Goal: Transaction & Acquisition: Purchase product/service

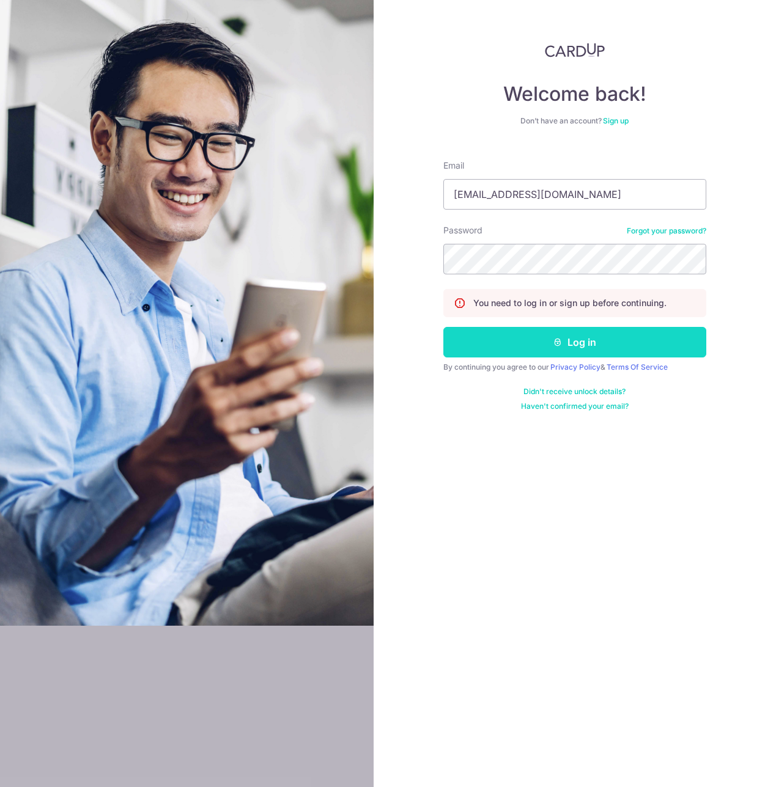
click at [622, 340] on button "Log in" at bounding box center [574, 342] width 263 height 31
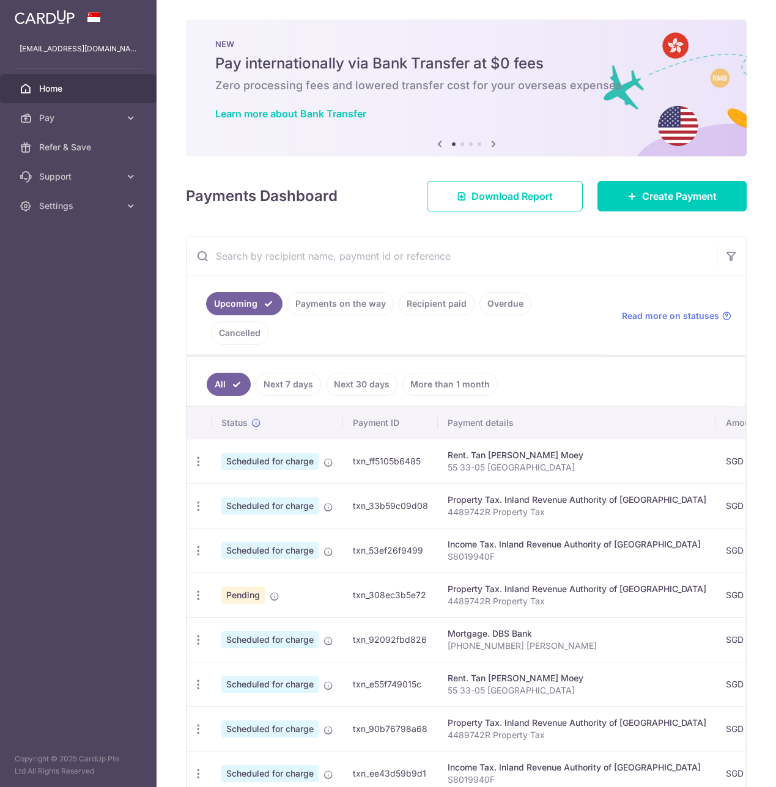
scroll to position [107, 0]
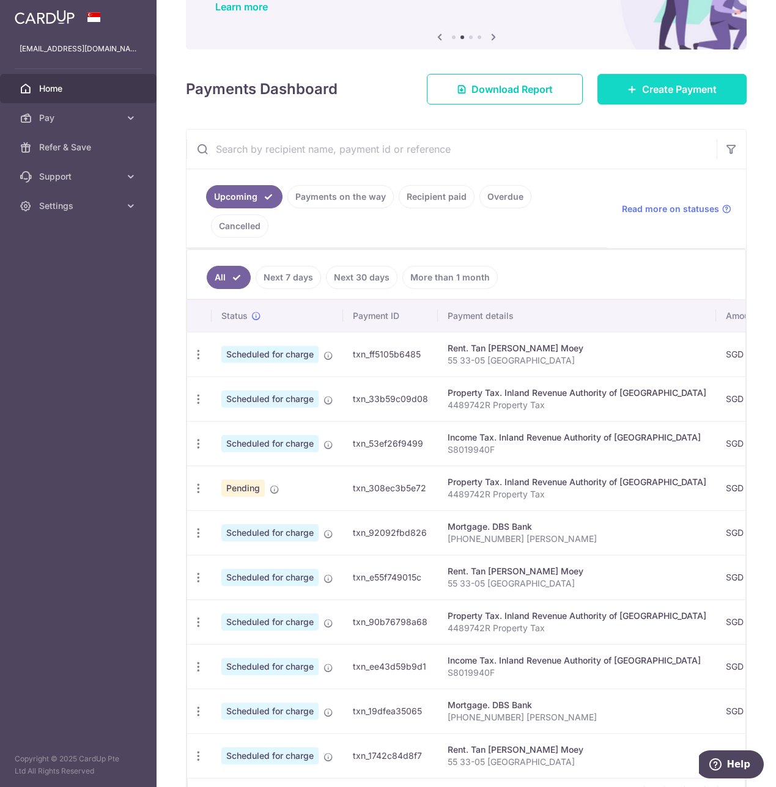
click at [685, 90] on span "Create Payment" at bounding box center [679, 89] width 75 height 15
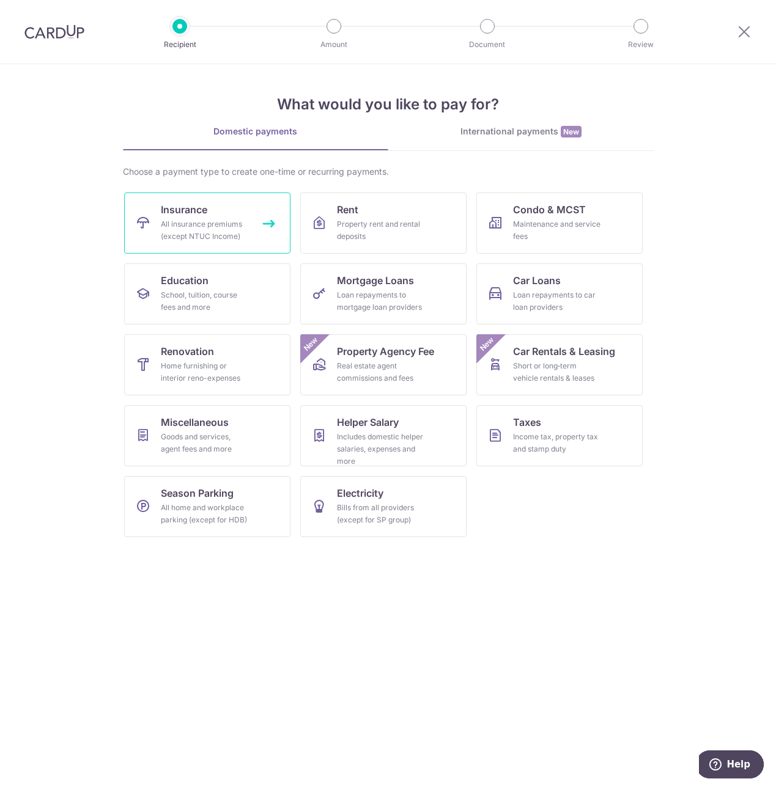
click at [172, 224] on div "All insurance premiums (except NTUC Income)" at bounding box center [205, 230] width 88 height 24
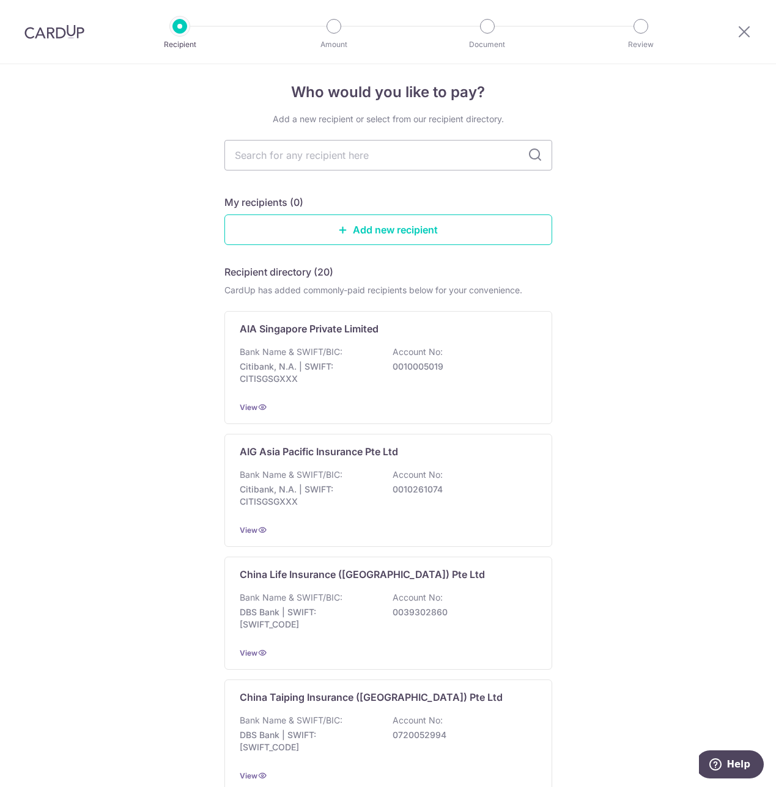
scroll to position [10, 0]
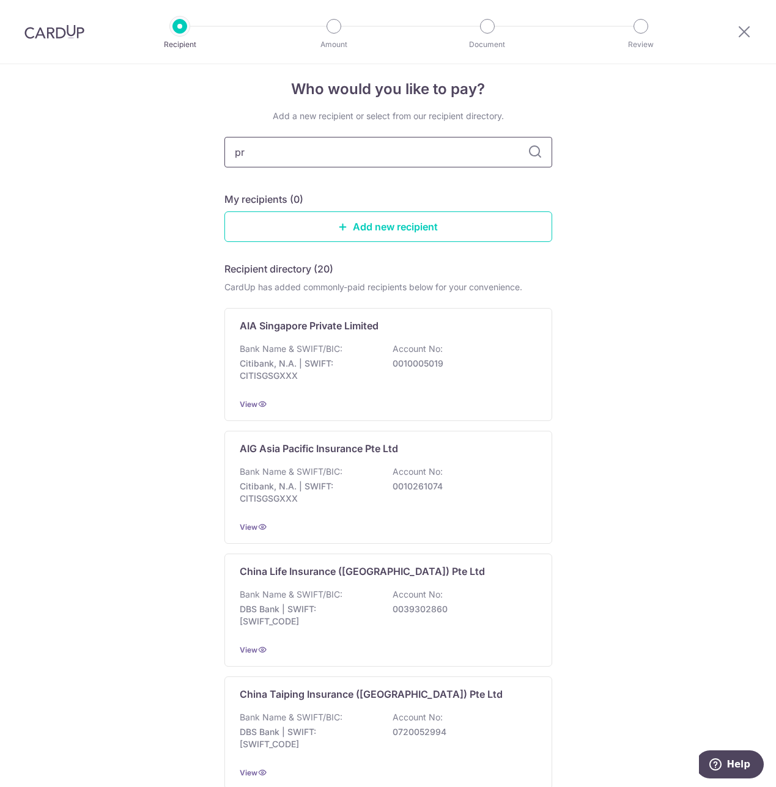
type input "pru"
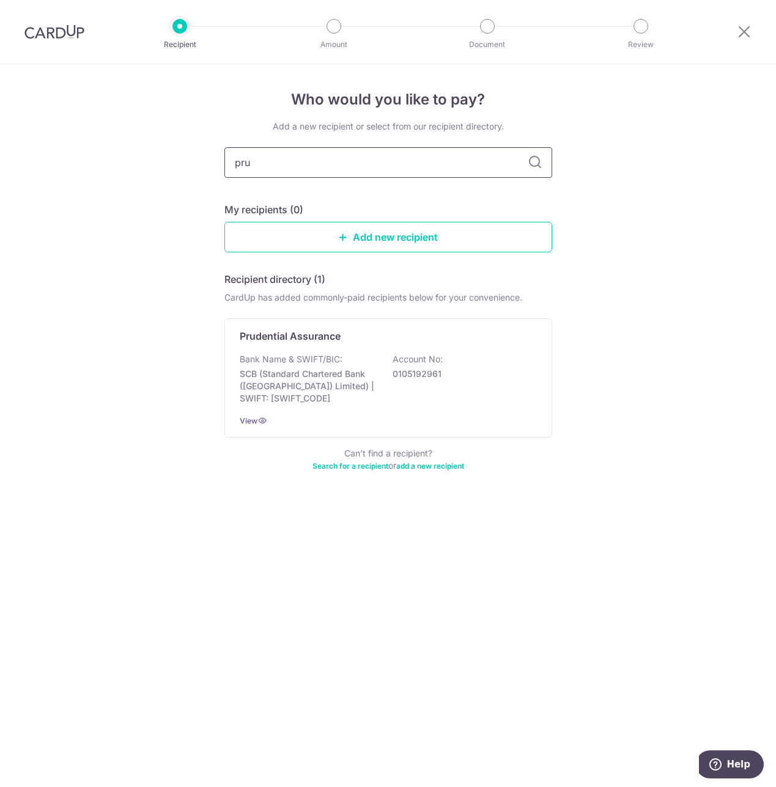
scroll to position [0, 0]
click at [310, 360] on p "Bank Name & SWIFT/BIC:" at bounding box center [291, 359] width 103 height 12
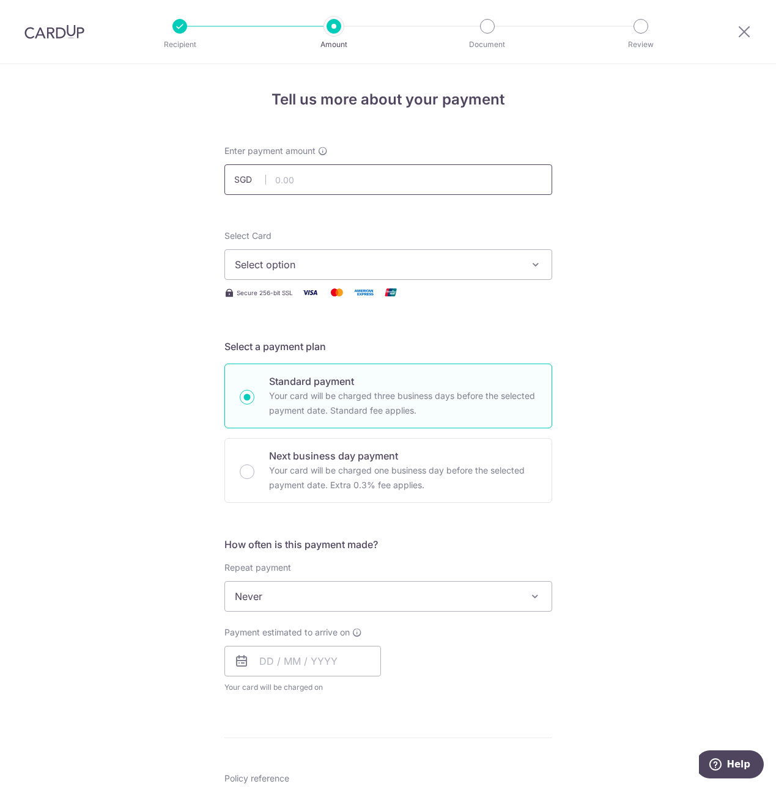
click at [339, 179] on input "text" at bounding box center [388, 179] width 328 height 31
type input "909.47"
click at [417, 266] on span "Select option" at bounding box center [377, 264] width 285 height 15
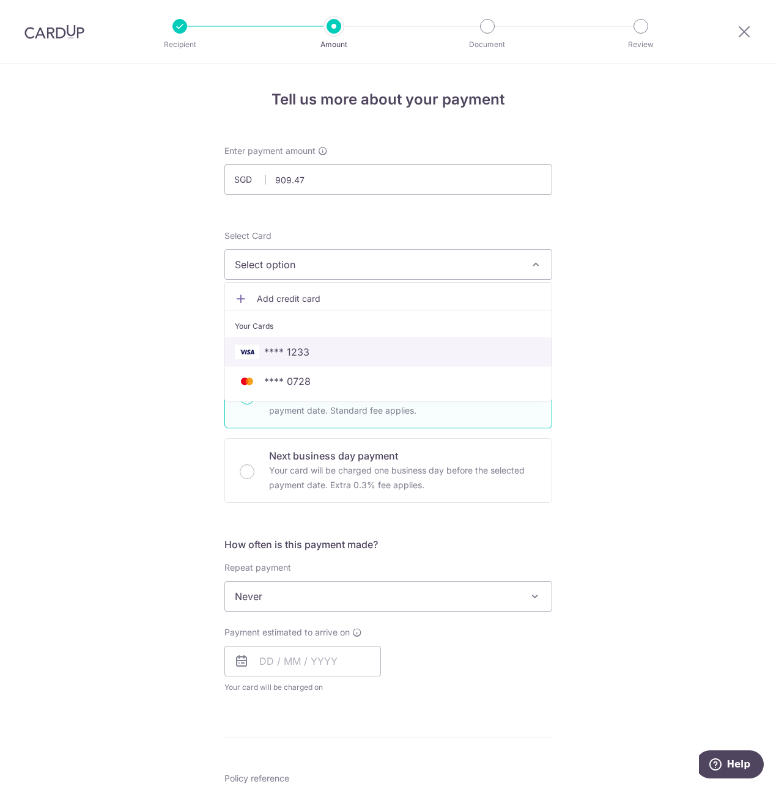
click at [298, 356] on span "**** 1233" at bounding box center [286, 352] width 45 height 15
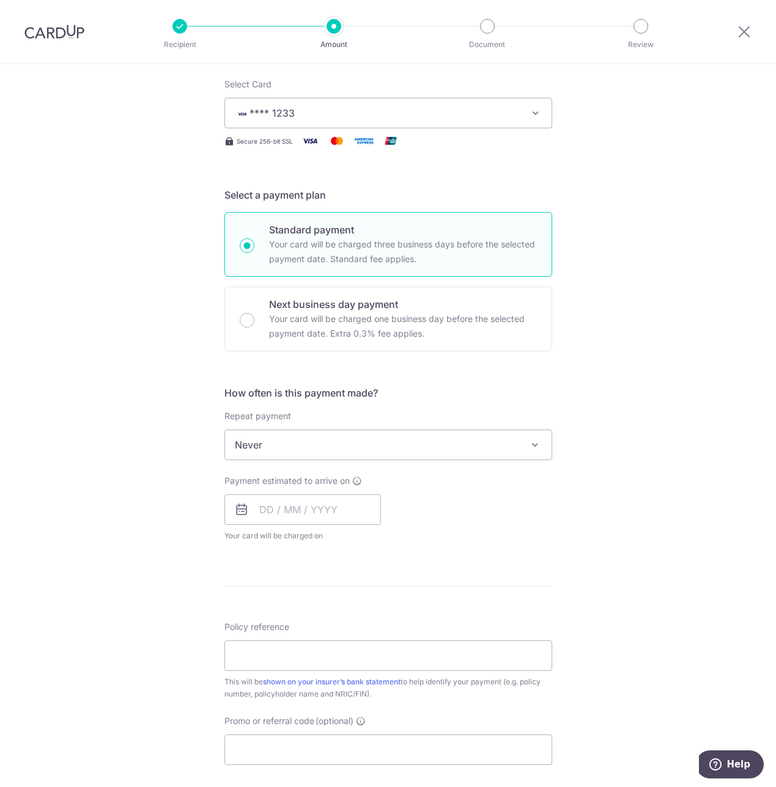
scroll to position [214, 0]
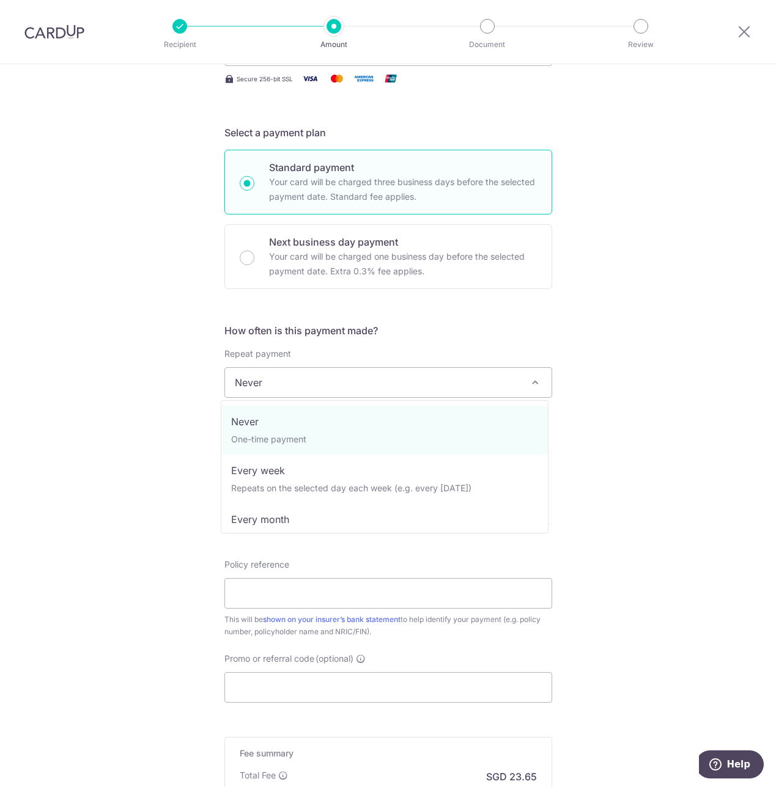
click at [396, 379] on span "Never" at bounding box center [388, 382] width 326 height 29
click at [617, 385] on div "Tell us more about your payment Enter payment amount SGD 909.47 909.47 Select C…" at bounding box center [388, 403] width 776 height 1106
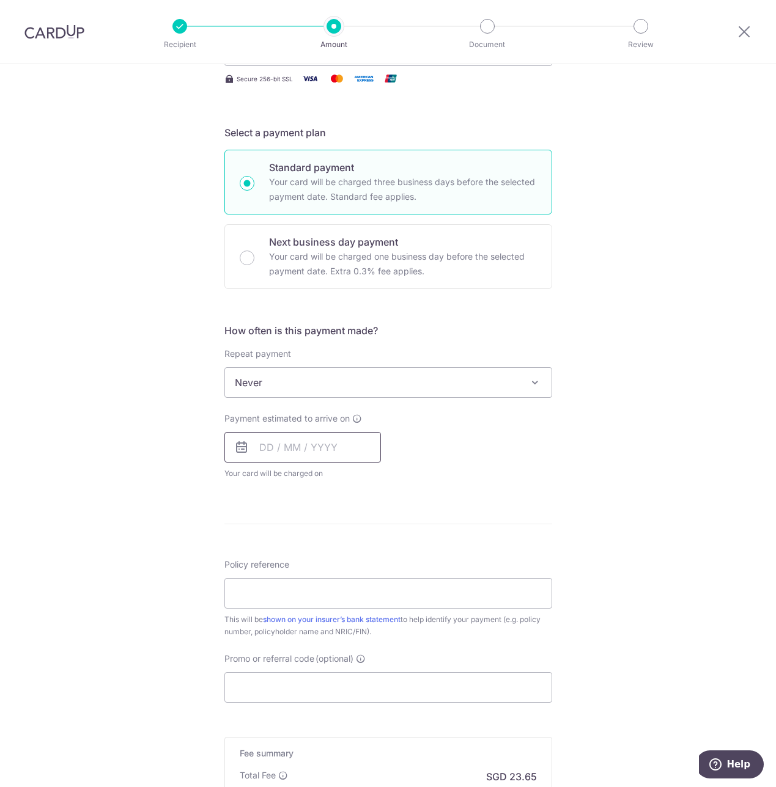
click at [263, 450] on input "text" at bounding box center [302, 447] width 156 height 31
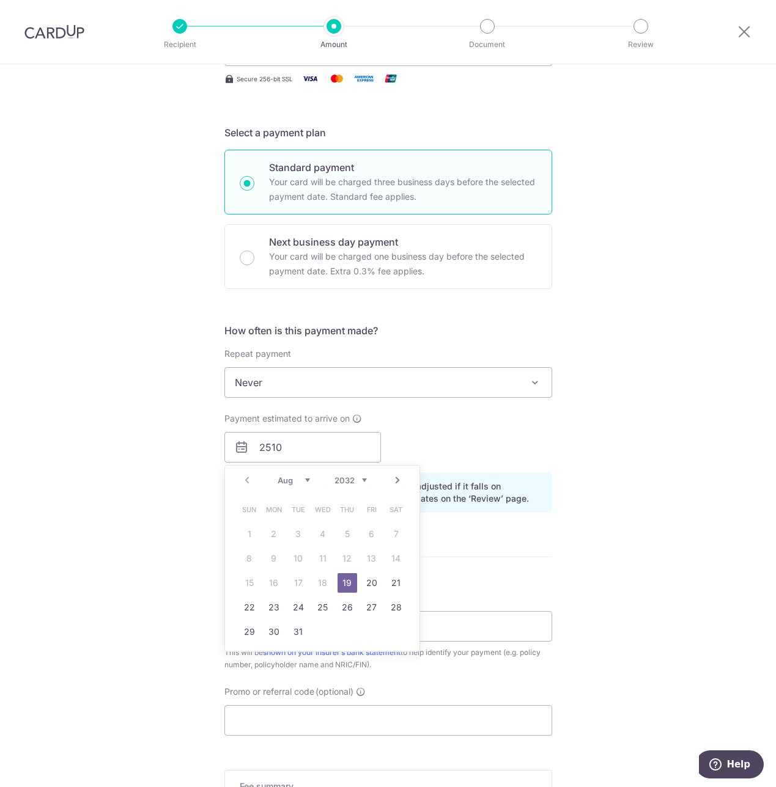
click at [616, 518] on div "Tell us more about your payment Enter payment amount SGD 909.47 909.47 Select C…" at bounding box center [388, 419] width 776 height 1139
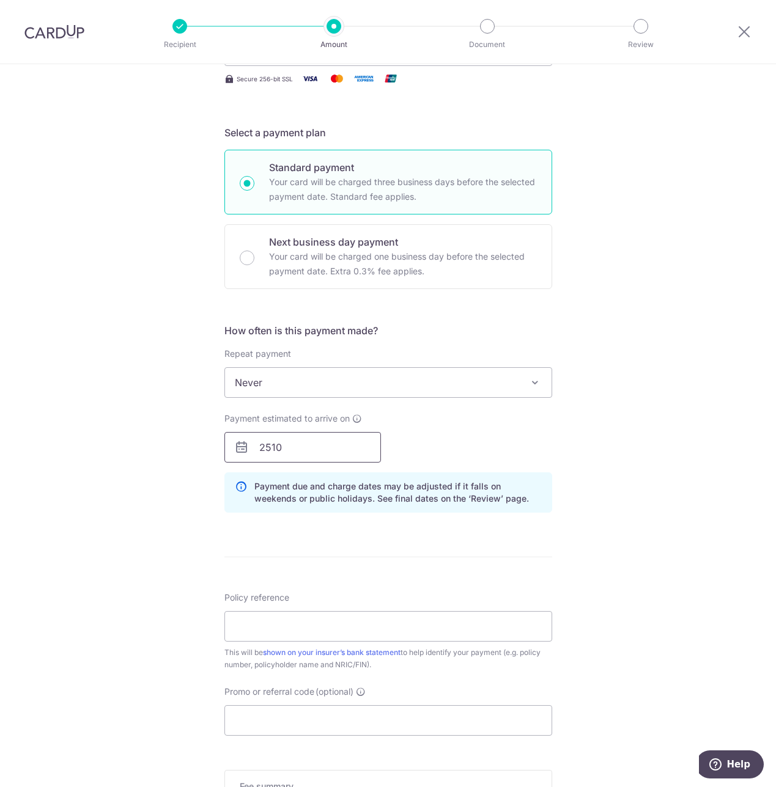
click at [282, 441] on input "2510" at bounding box center [302, 447] width 156 height 31
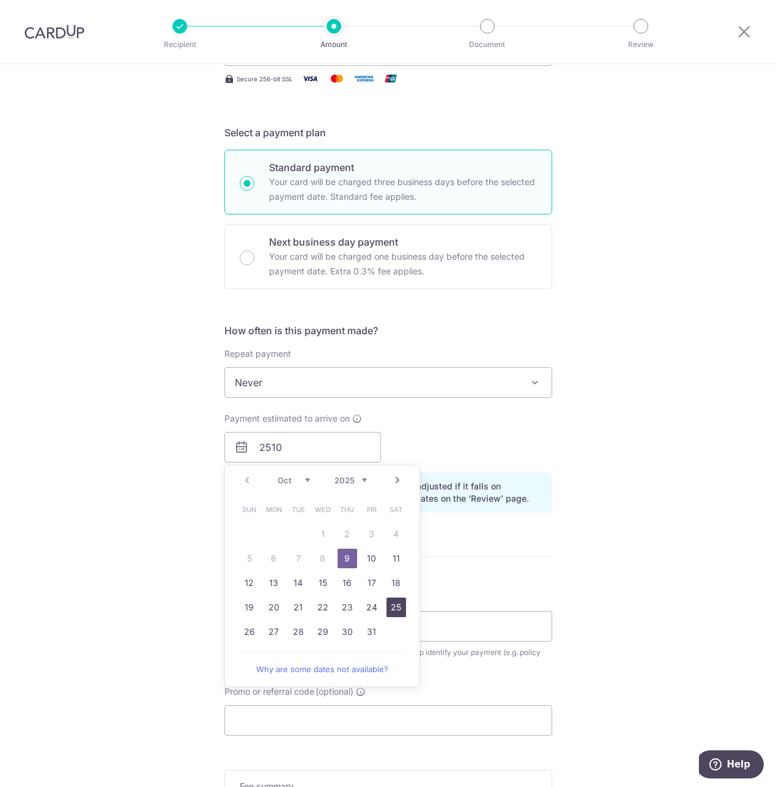
click at [388, 608] on link "25" at bounding box center [396, 608] width 20 height 20
type input "[DATE]"
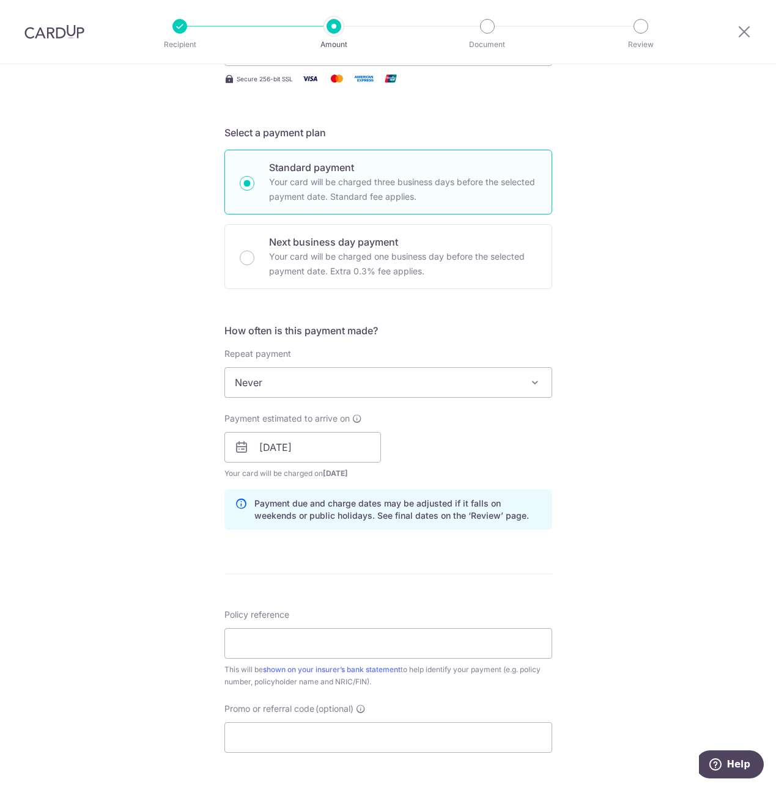
click at [609, 549] on div "Tell us more about your payment Enter payment amount SGD 909.47 909.47 Select C…" at bounding box center [388, 428] width 776 height 1156
click at [337, 649] on input "Policy reference" at bounding box center [388, 643] width 328 height 31
type input "40566529"
click at [386, 746] on input "Promo or referral code (optional)" at bounding box center [388, 737] width 328 height 31
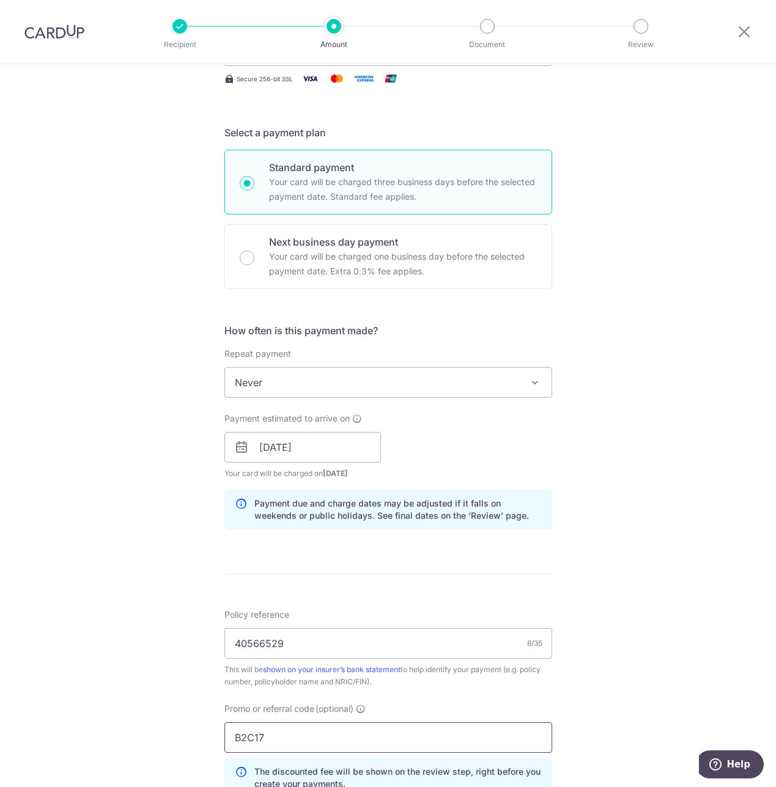
type input "B2C17"
click at [669, 596] on div "Tell us more about your payment Enter payment amount SGD 909.47 909.47 Select C…" at bounding box center [388, 455] width 776 height 1211
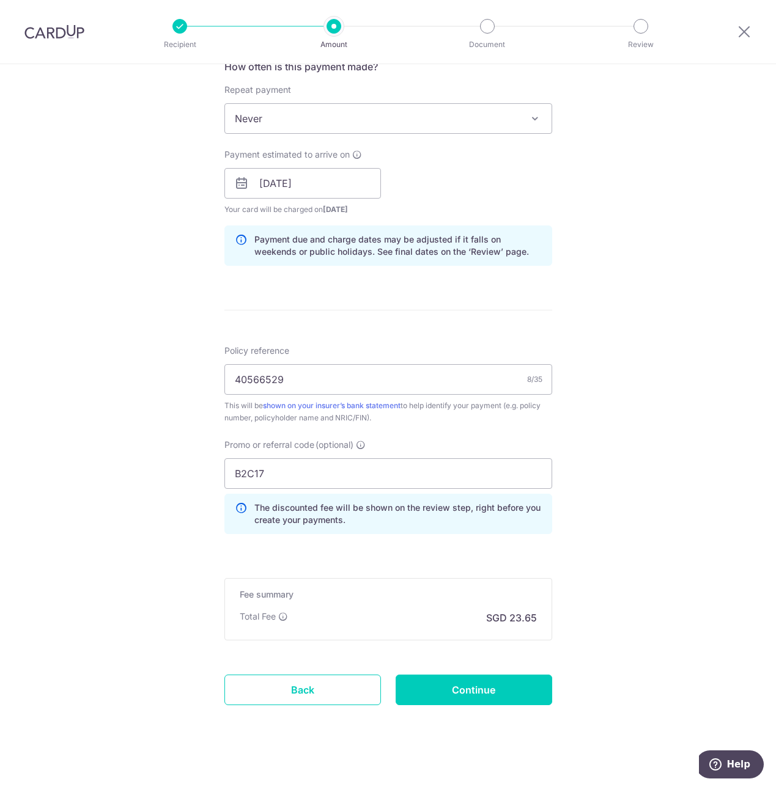
scroll to position [488, 0]
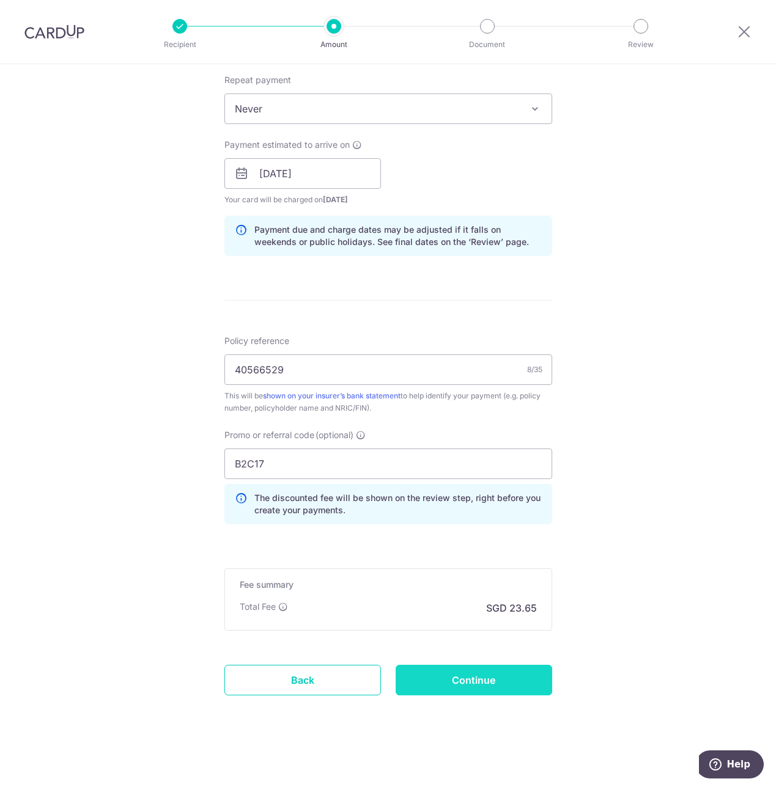
click at [484, 683] on input "Continue" at bounding box center [473, 680] width 156 height 31
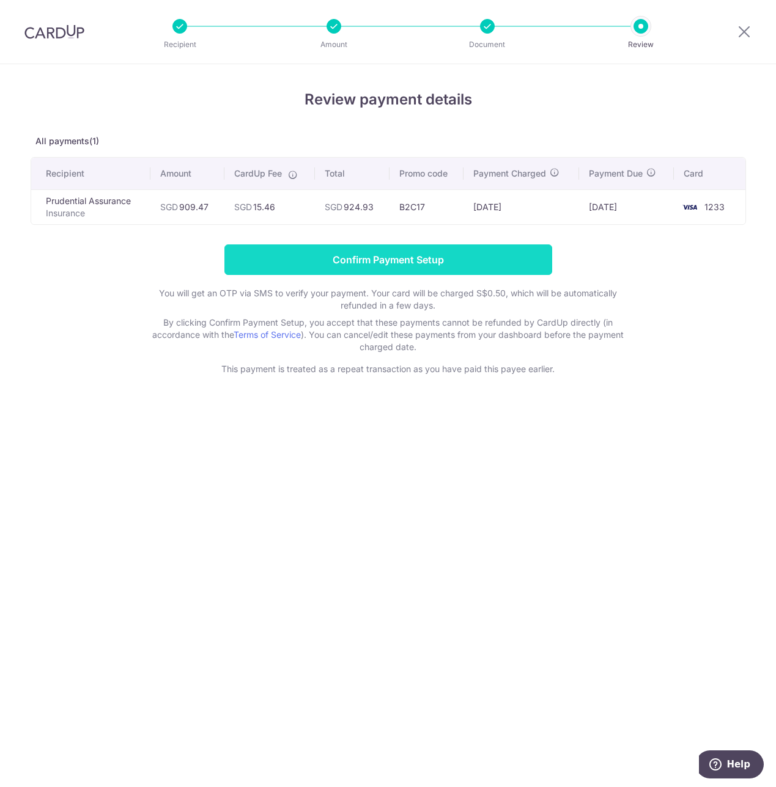
click at [455, 262] on input "Confirm Payment Setup" at bounding box center [388, 259] width 328 height 31
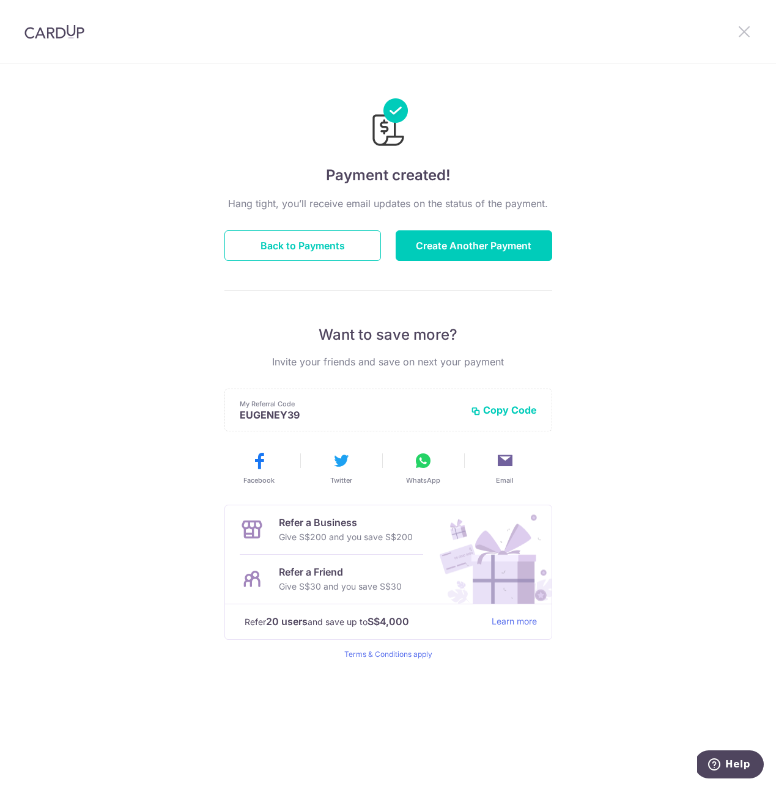
click at [746, 29] on icon at bounding box center [743, 31] width 15 height 15
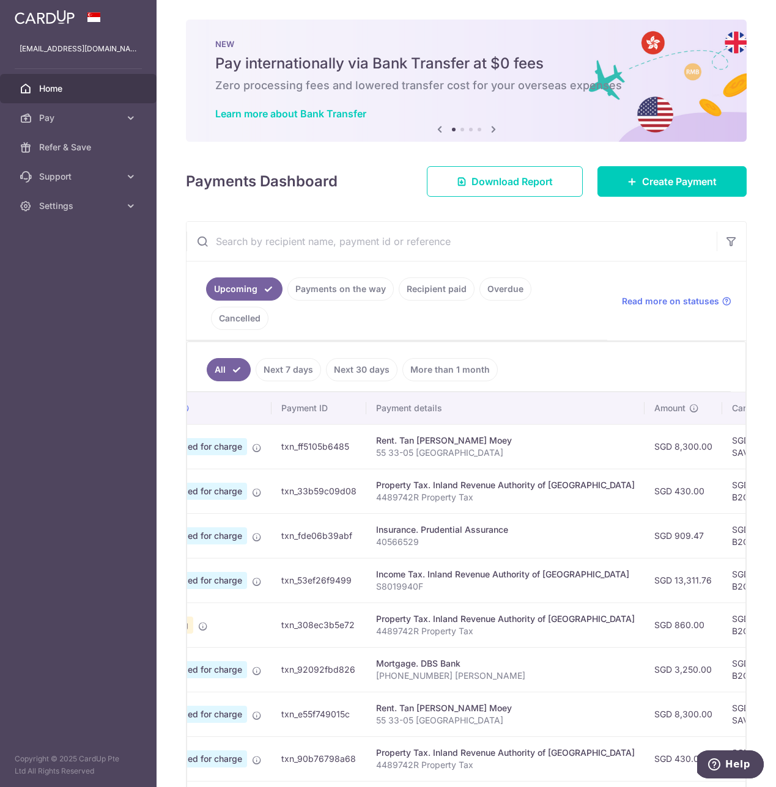
click at [488, 128] on icon at bounding box center [493, 129] width 15 height 15
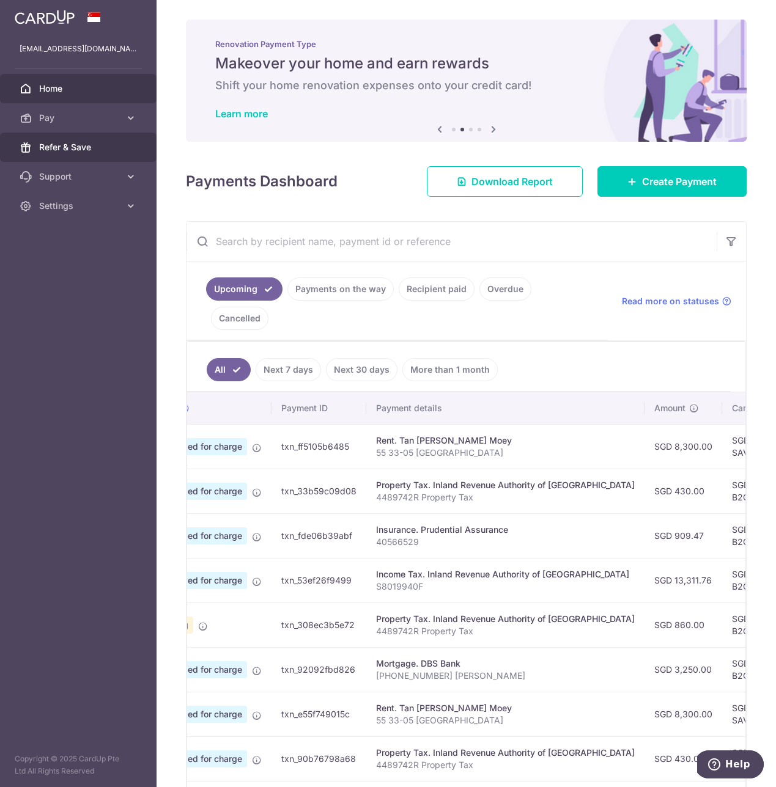
click at [86, 152] on span "Refer & Save" at bounding box center [79, 147] width 81 height 12
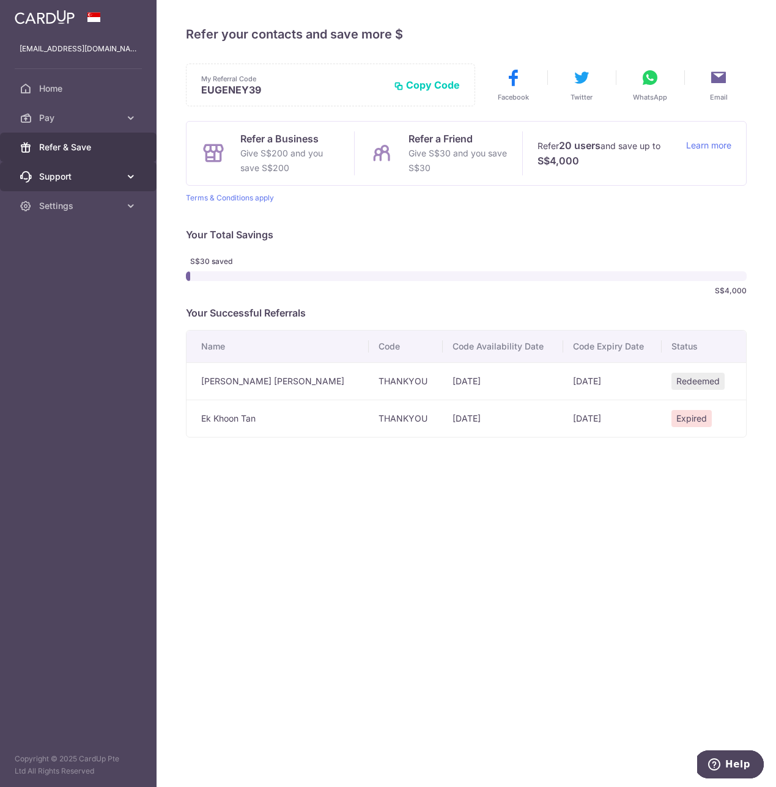
click at [73, 182] on span "Support" at bounding box center [79, 177] width 81 height 12
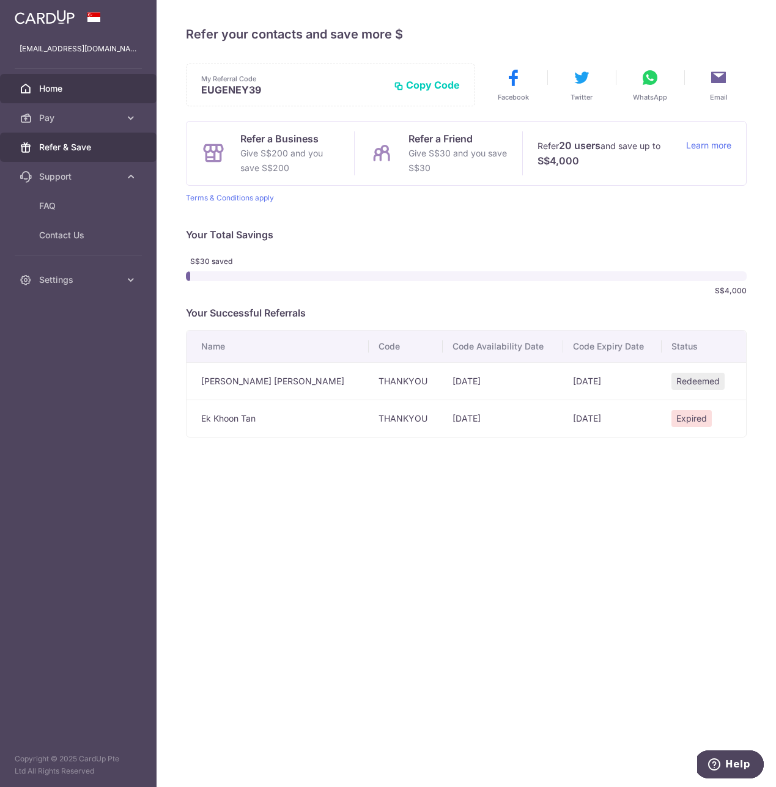
click at [95, 83] on link "Home" at bounding box center [78, 88] width 156 height 29
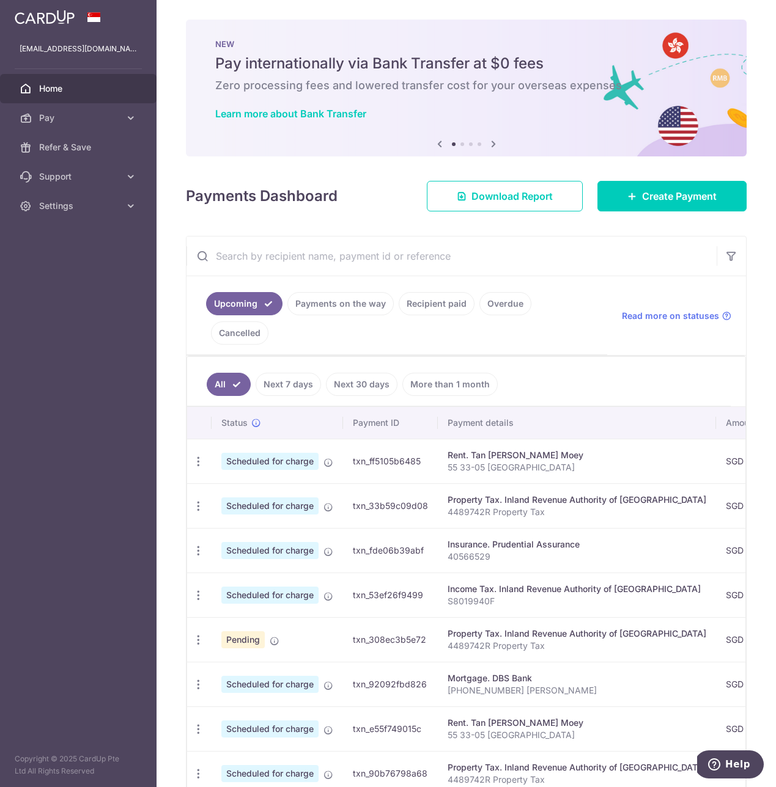
click at [490, 142] on icon at bounding box center [493, 143] width 15 height 15
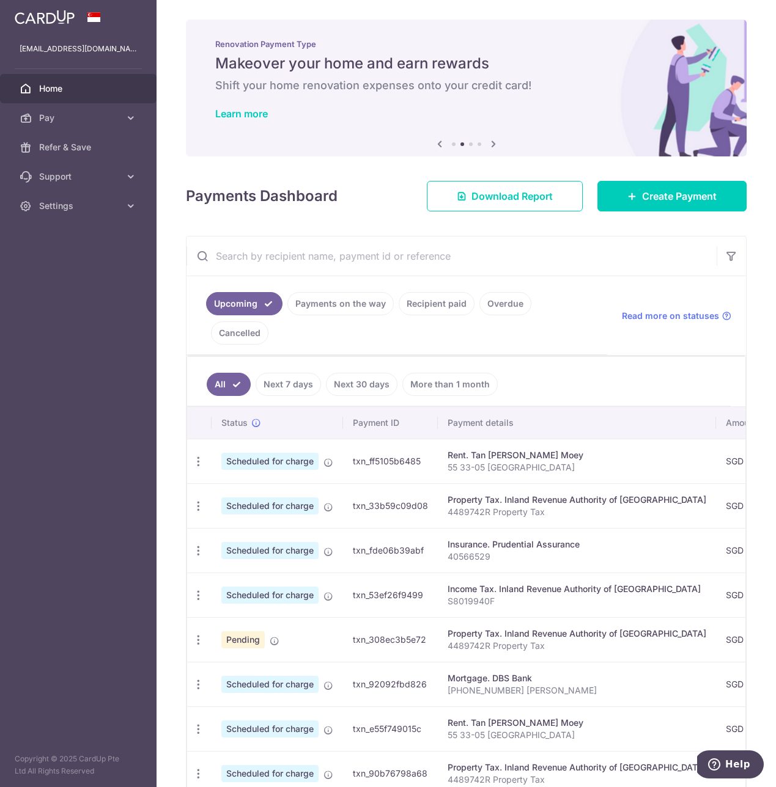
click at [490, 142] on icon at bounding box center [493, 143] width 15 height 15
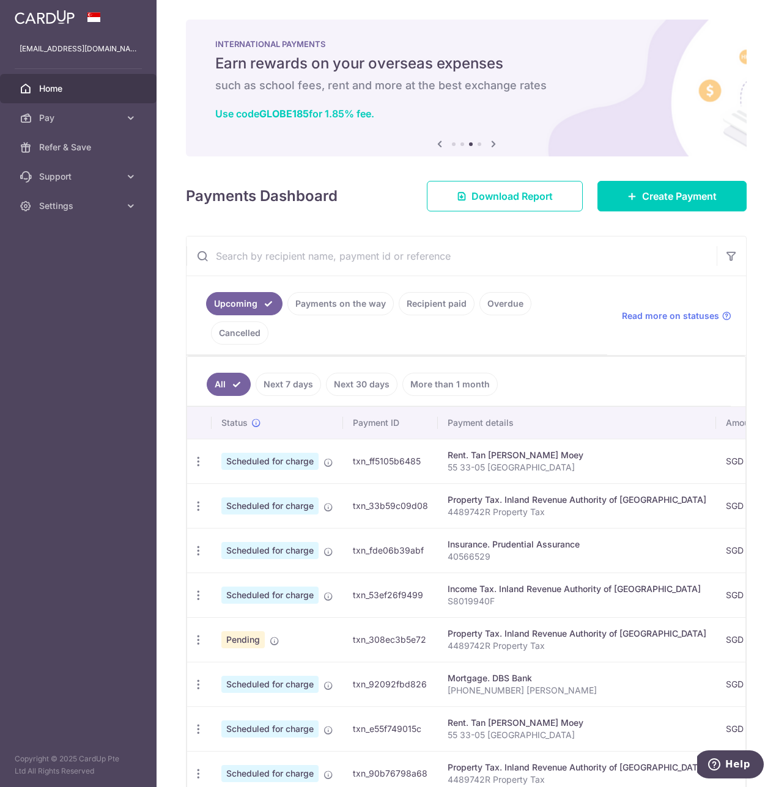
click at [490, 142] on icon at bounding box center [493, 143] width 15 height 15
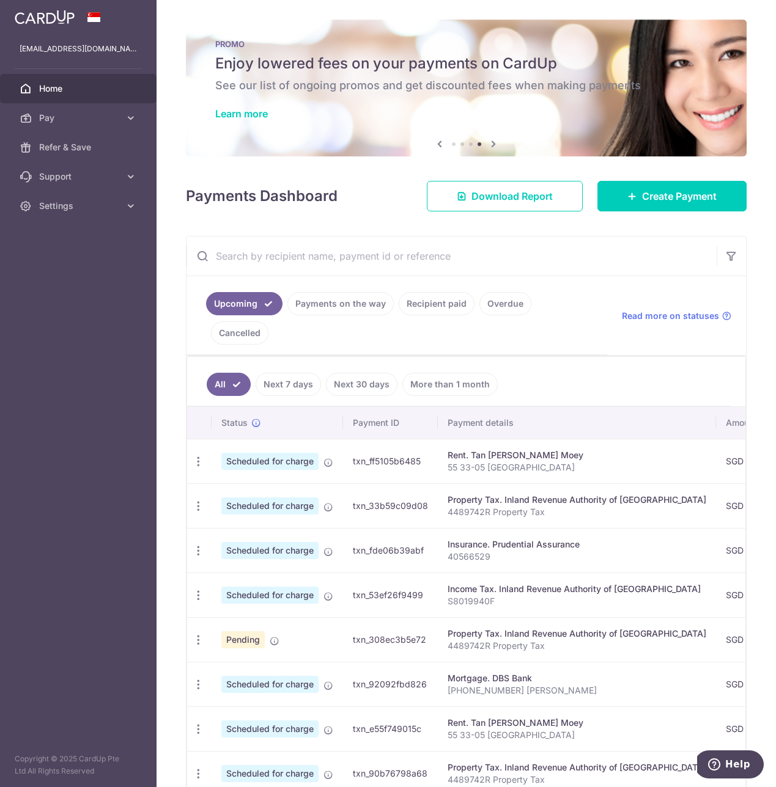
click at [472, 81] on h6 "See our list of ongoing promos and get discounted fees when making payments" at bounding box center [466, 85] width 502 height 15
click at [251, 115] on link "Learn more" at bounding box center [241, 114] width 53 height 12
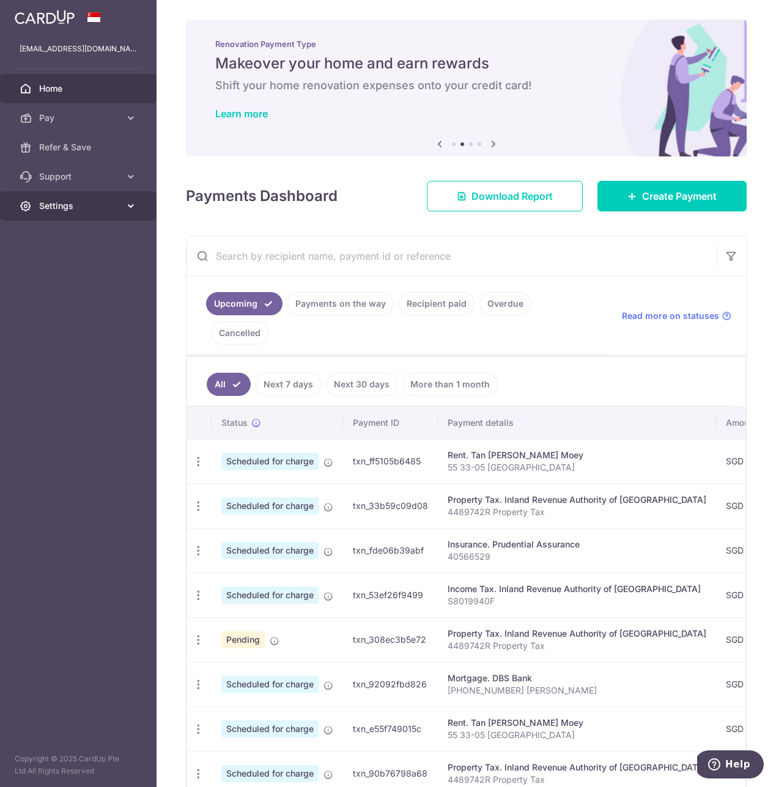
click at [128, 205] on icon at bounding box center [131, 206] width 12 height 12
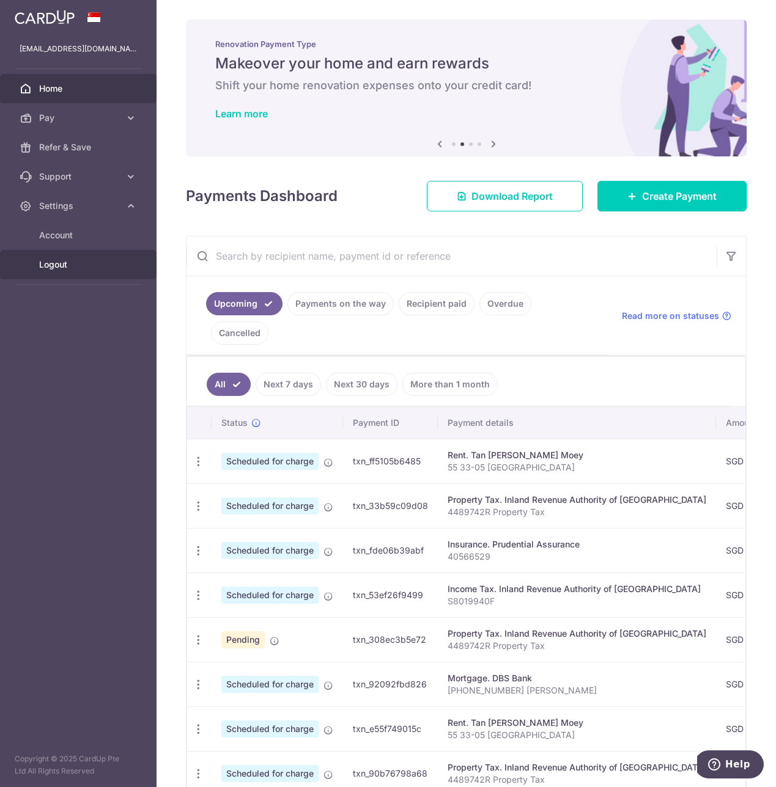
click at [66, 267] on span "Logout" at bounding box center [79, 265] width 81 height 12
